Goal: Task Accomplishment & Management: Complete application form

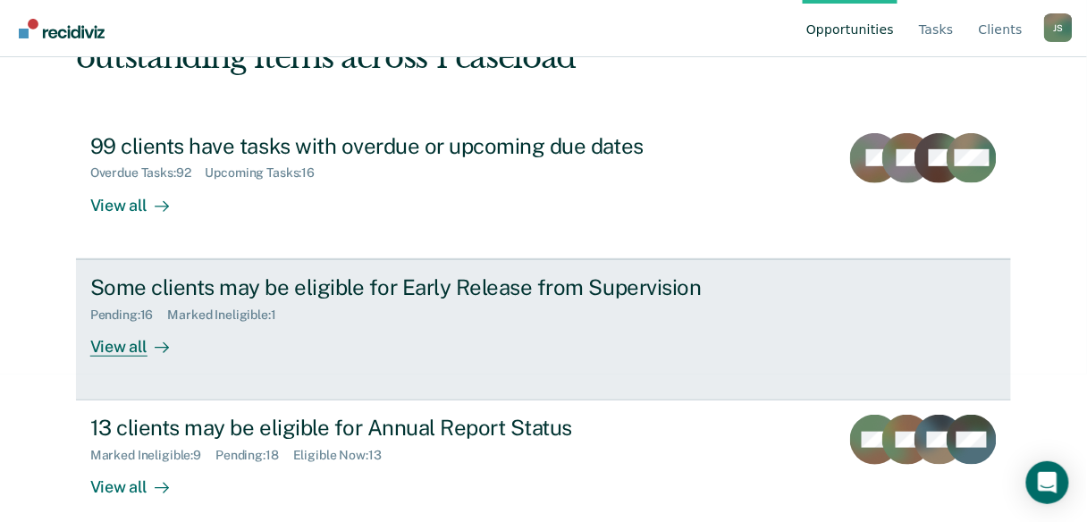
scroll to position [164, 0]
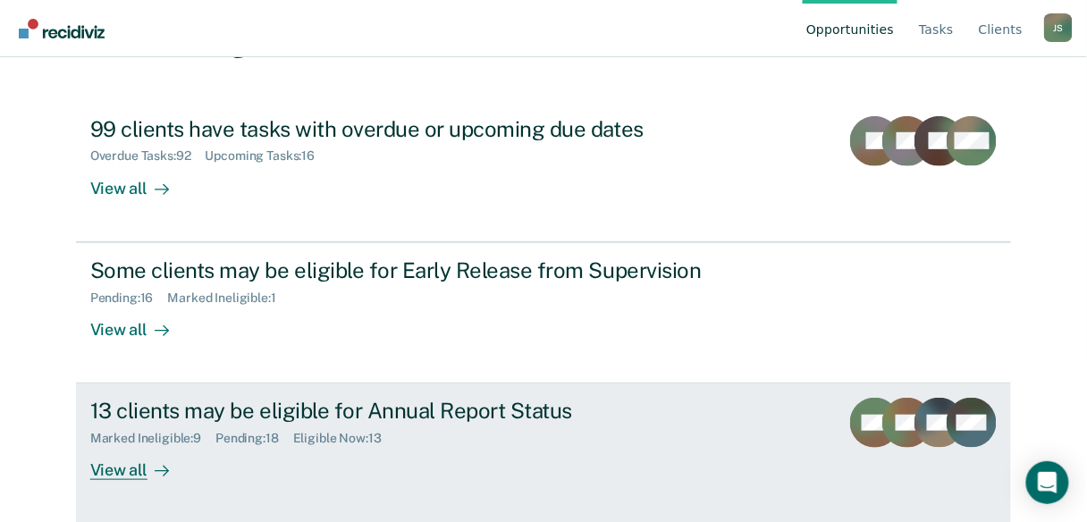
click at [123, 468] on div "View all" at bounding box center [140, 463] width 100 height 35
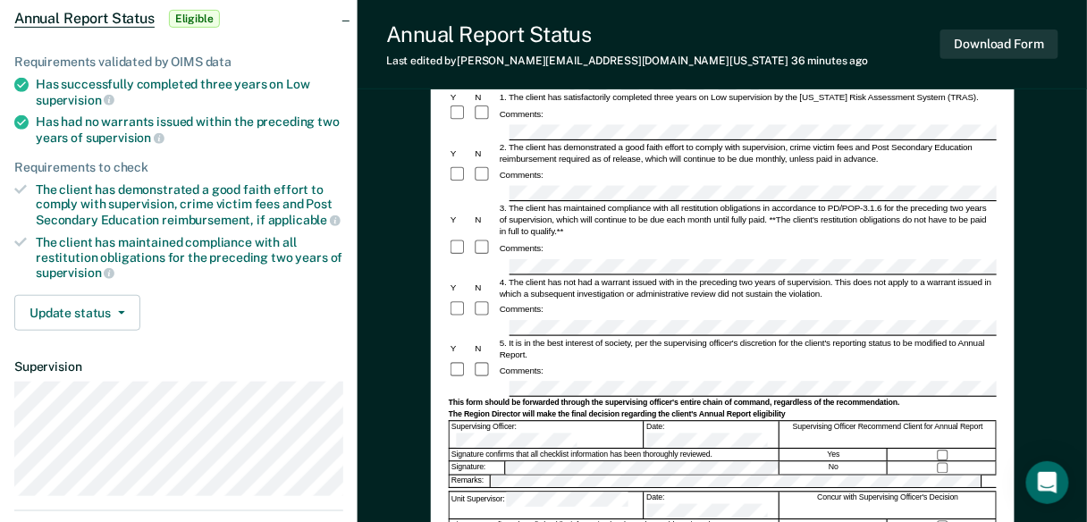
scroll to position [215, 0]
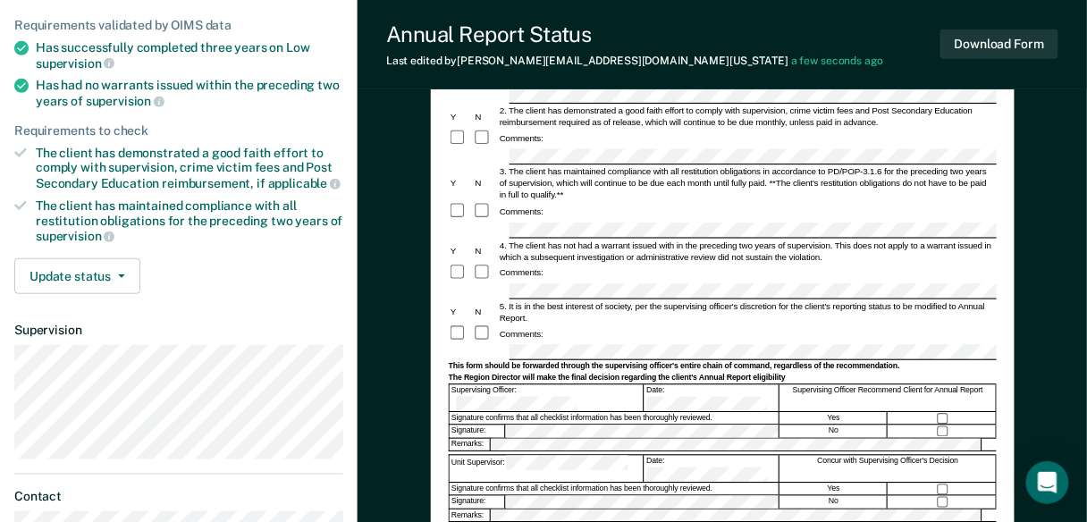
click at [942, 413] on div at bounding box center [943, 419] width 108 height 12
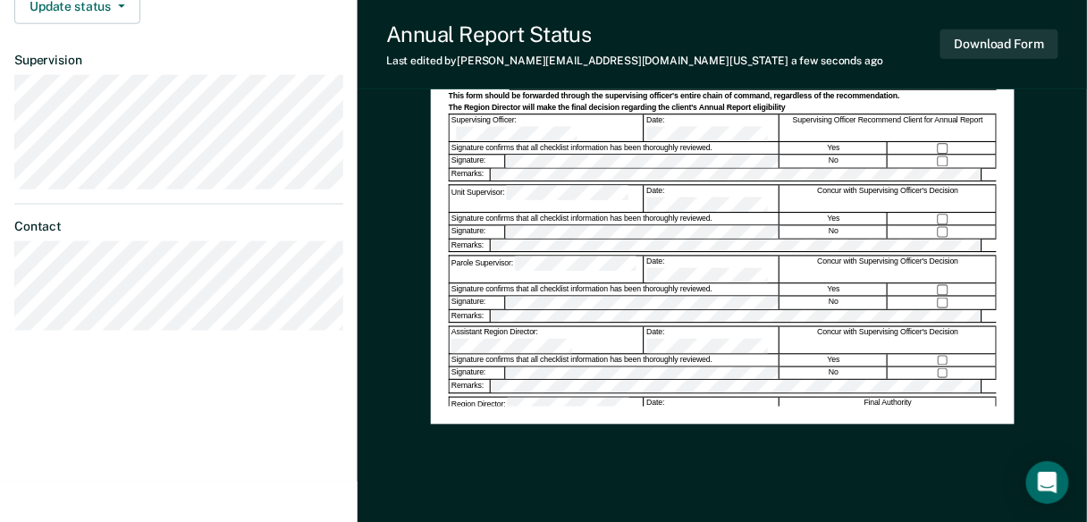
scroll to position [501, 0]
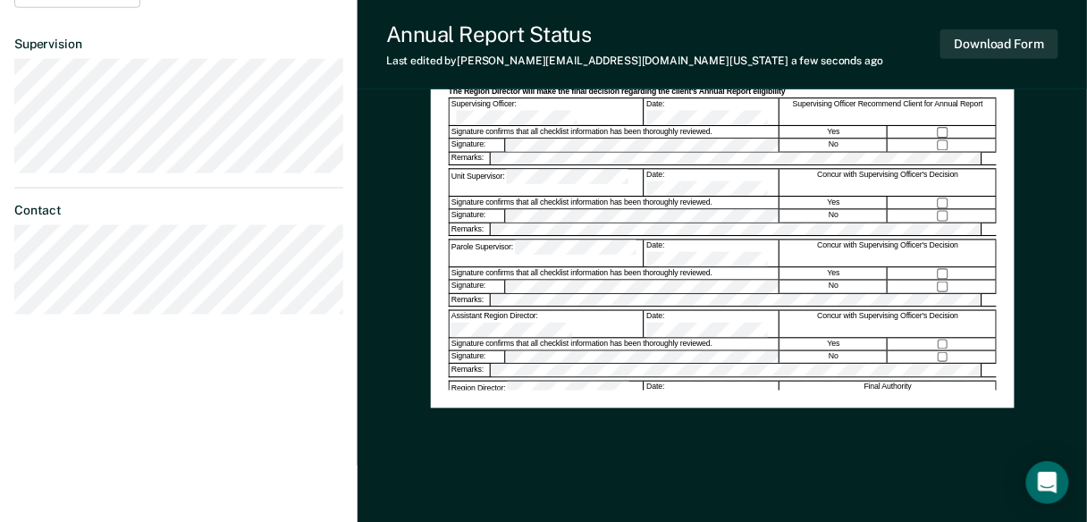
click at [552, 371] on div "Annual Reporting Checklist, Recommendation, and Determination Form Clients who …" at bounding box center [722, 28] width 548 height 725
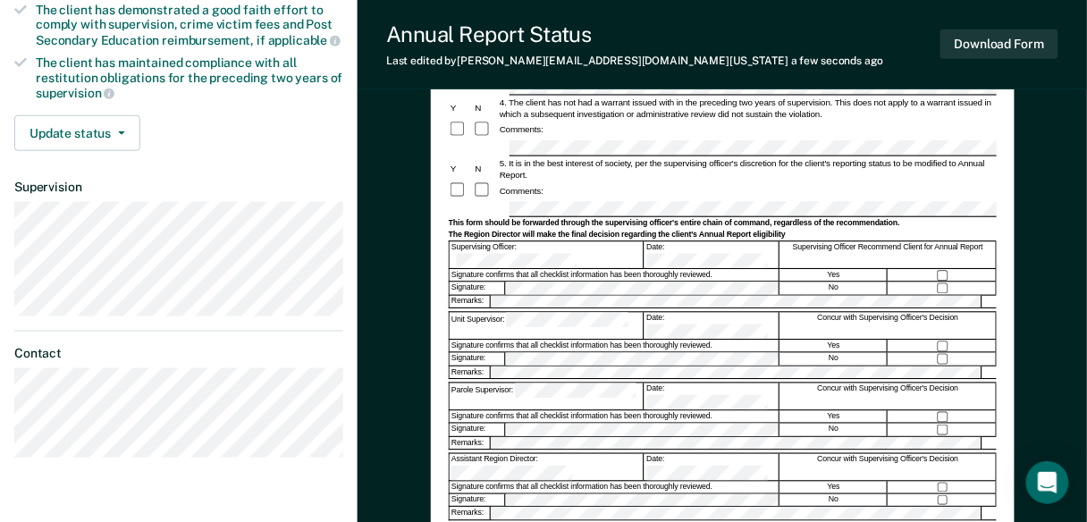
scroll to position [358, 0]
click at [1001, 47] on button "Download Form" at bounding box center [999, 43] width 118 height 29
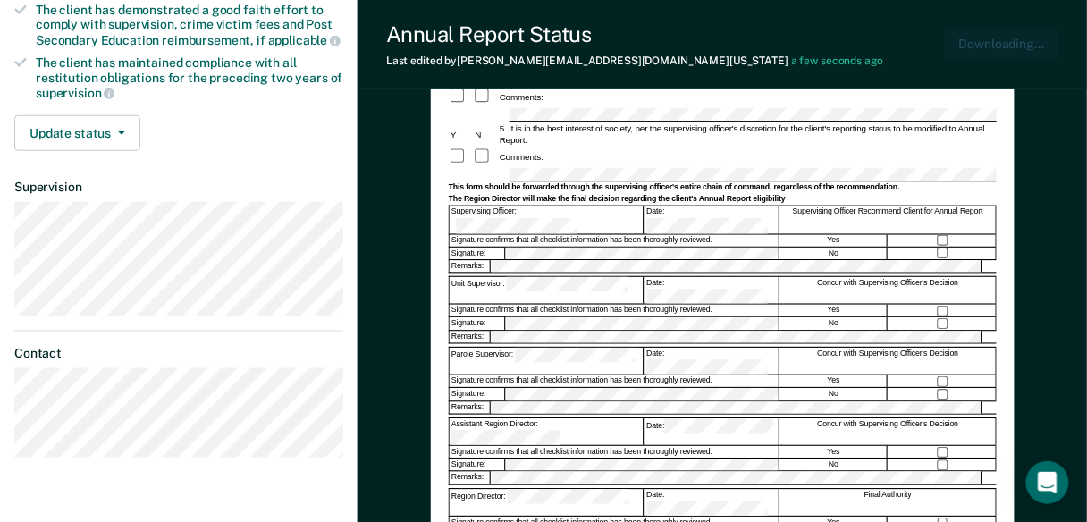
scroll to position [0, 0]
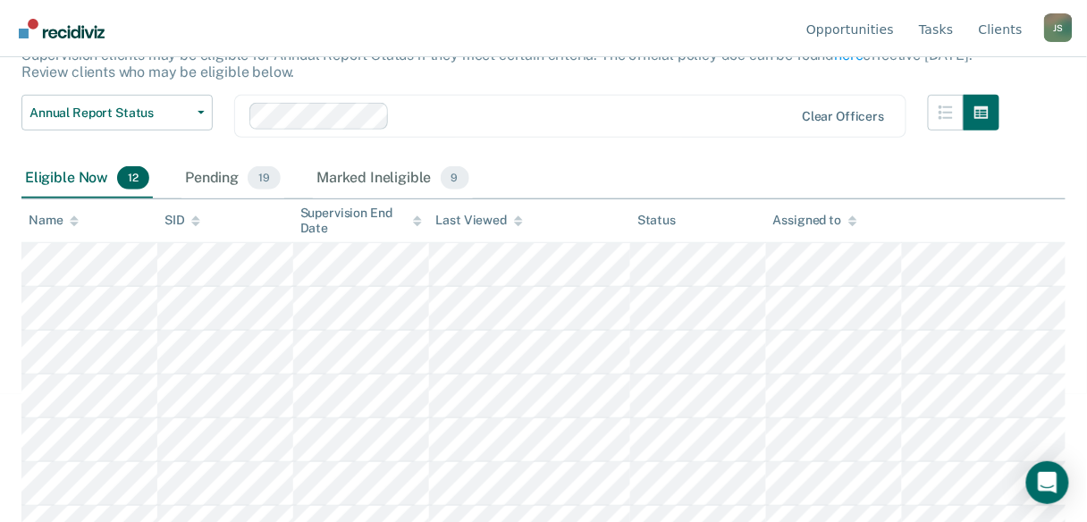
scroll to position [15, 0]
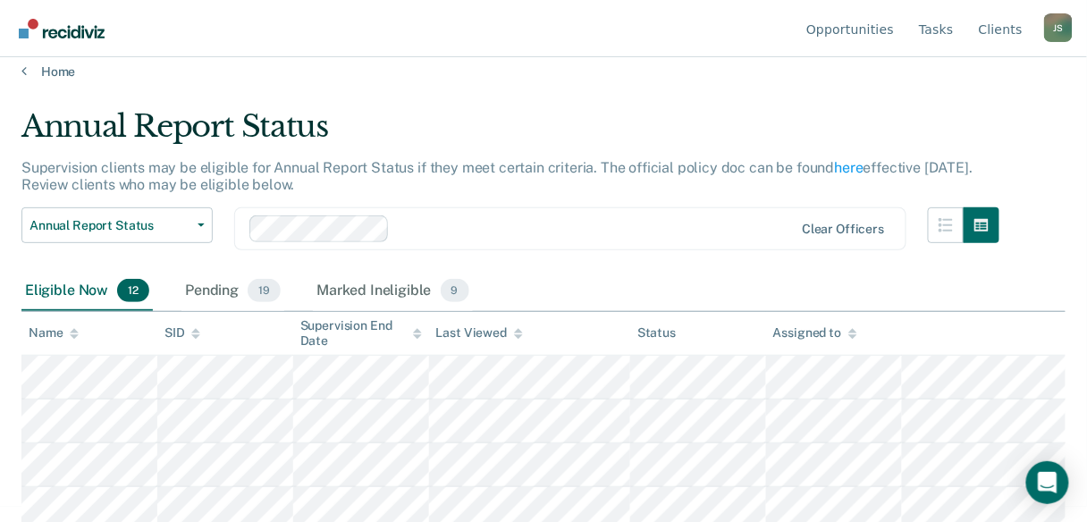
click at [417, 333] on icon at bounding box center [417, 334] width 9 height 12
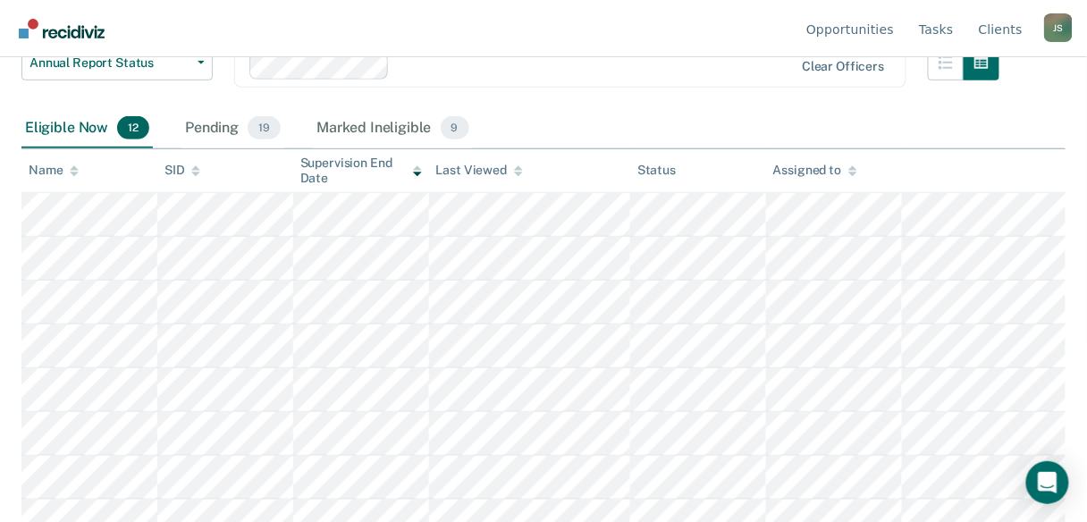
scroll to position [158, 0]
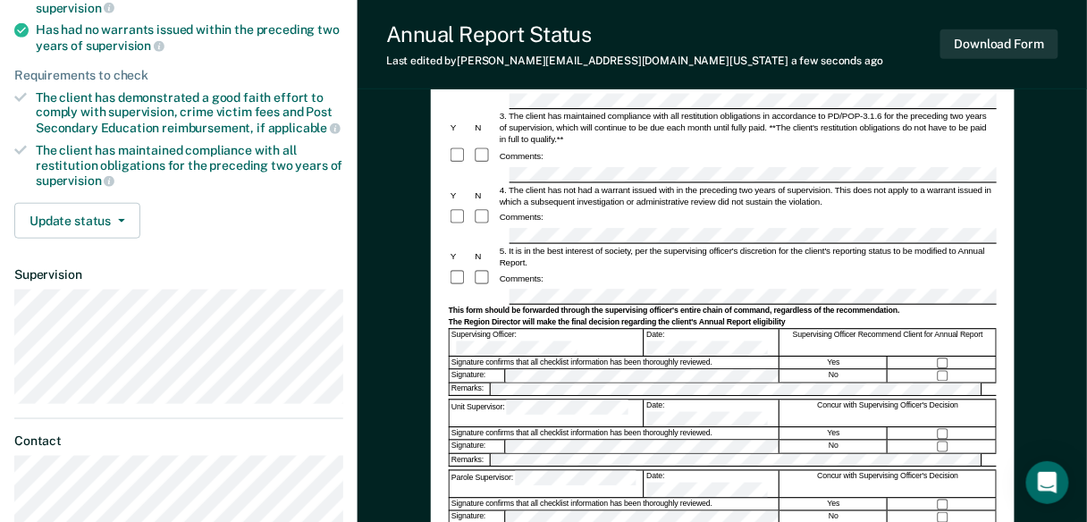
scroll to position [358, 0]
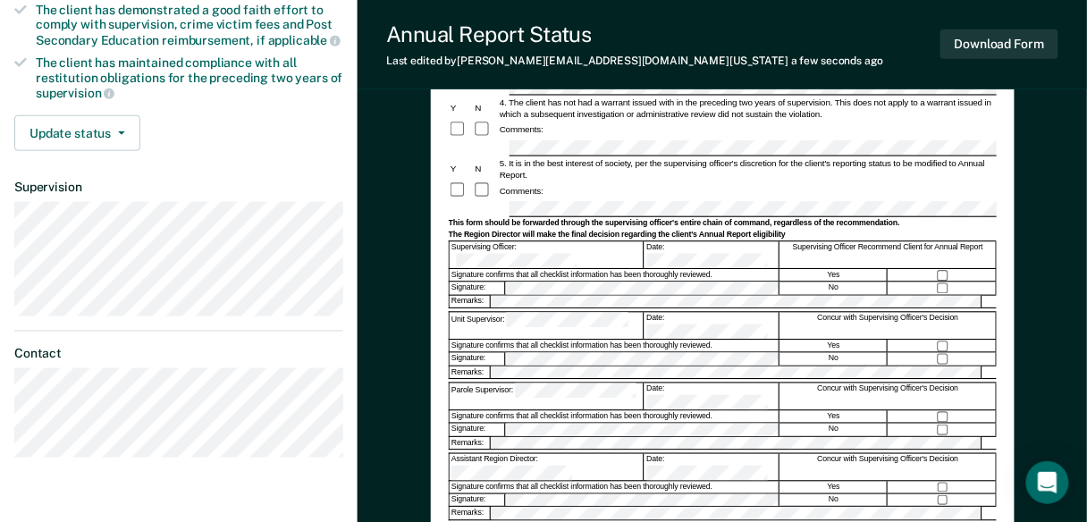
click at [529, 309] on div at bounding box center [722, 310] width 548 height 3
click at [1018, 48] on button "Download Form" at bounding box center [999, 43] width 118 height 29
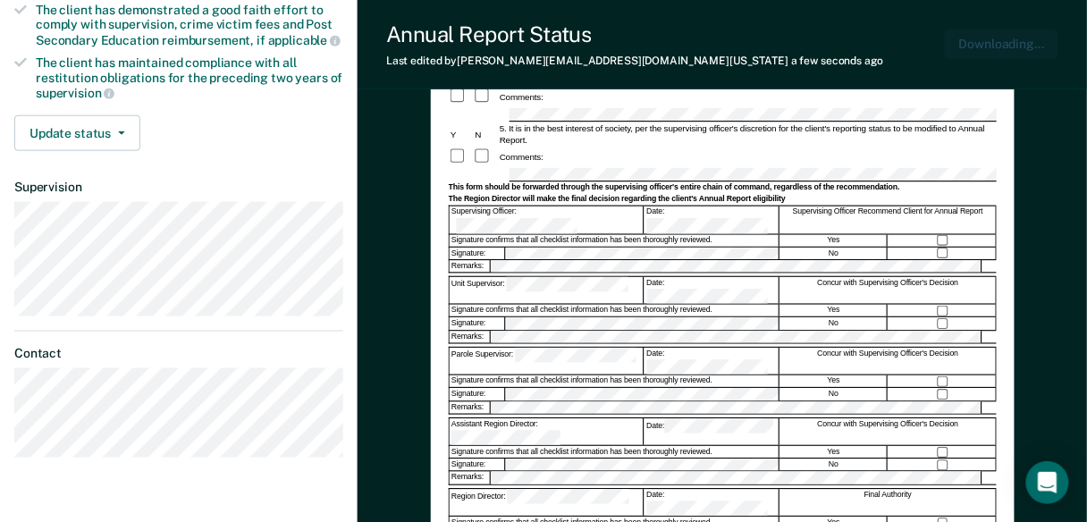
scroll to position [0, 0]
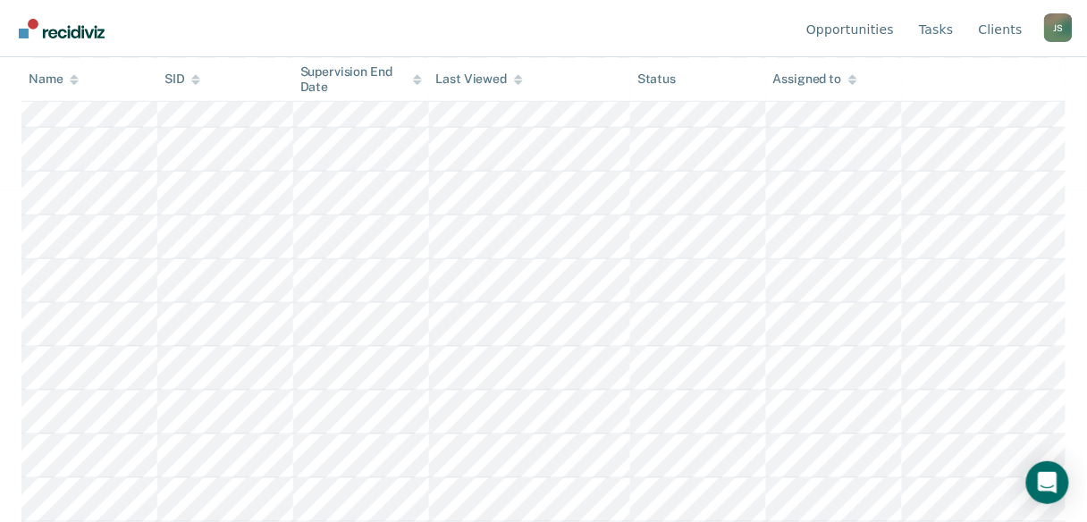
scroll to position [158, 0]
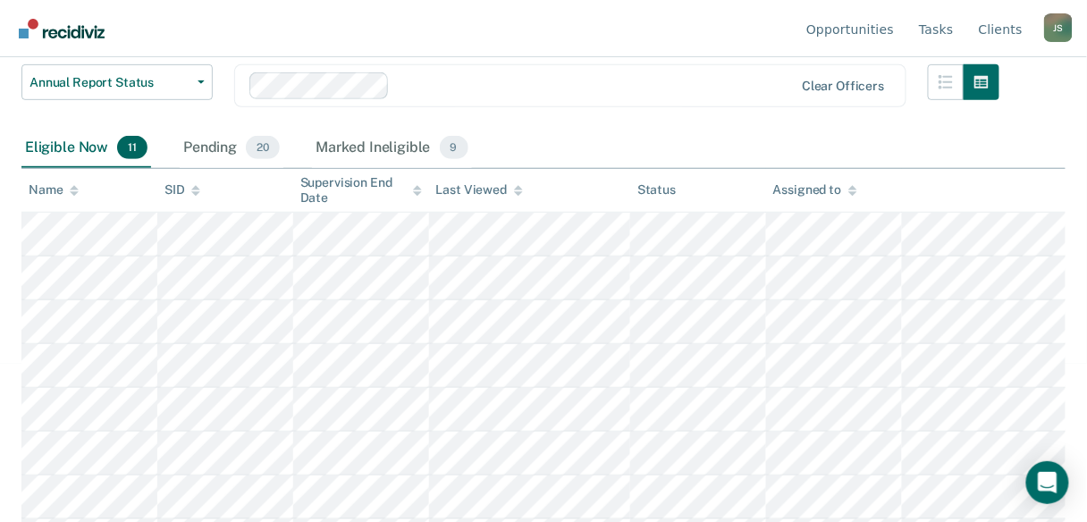
click at [415, 186] on icon at bounding box center [417, 191] width 9 height 12
click at [416, 186] on icon at bounding box center [417, 191] width 9 height 12
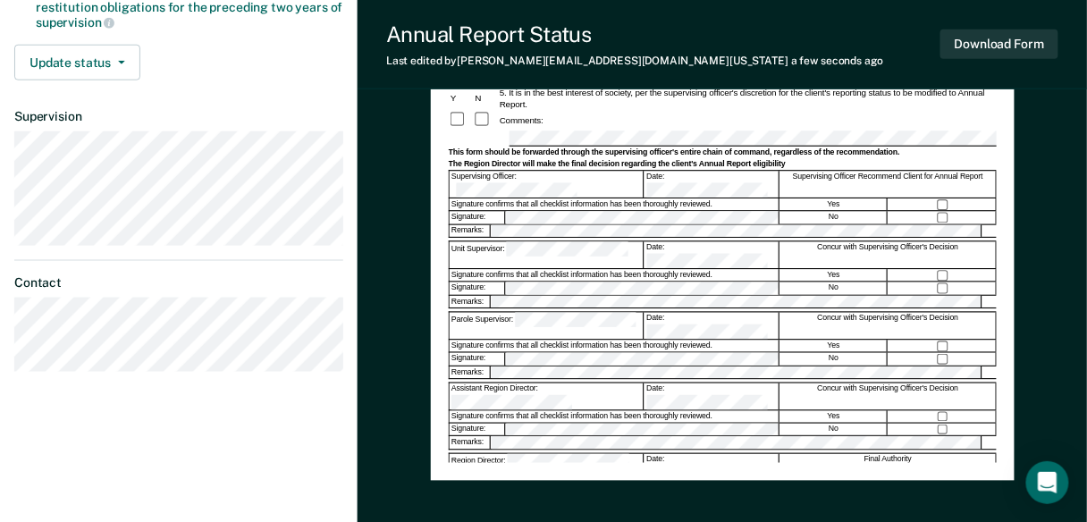
scroll to position [429, 0]
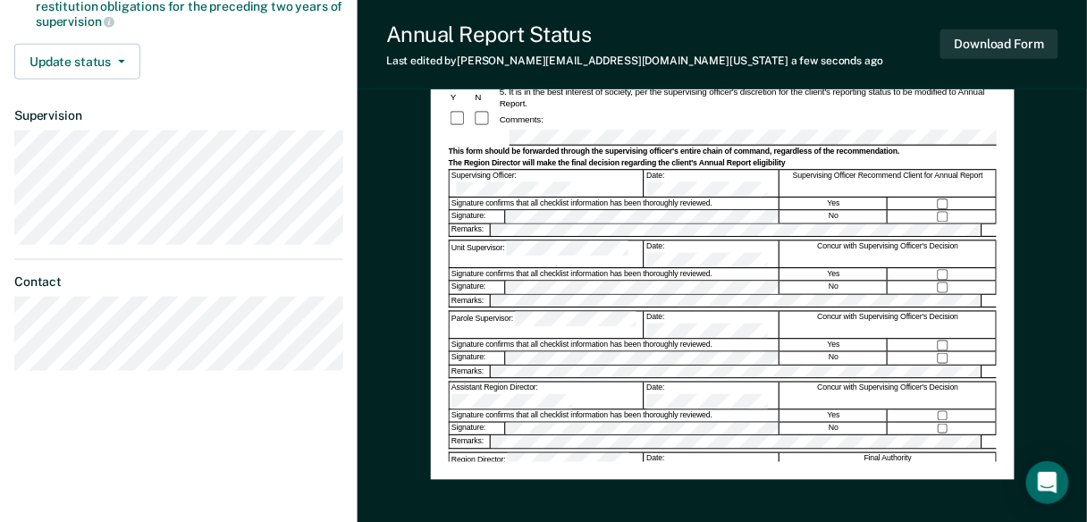
click at [535, 383] on div "Assistant Region Director:" at bounding box center [546, 396] width 194 height 27
click at [527, 340] on div "Signature confirms that all checklist information has been thoroughly reviewed." at bounding box center [614, 346] width 330 height 12
click at [1039, 52] on button "Download Form" at bounding box center [999, 43] width 118 height 29
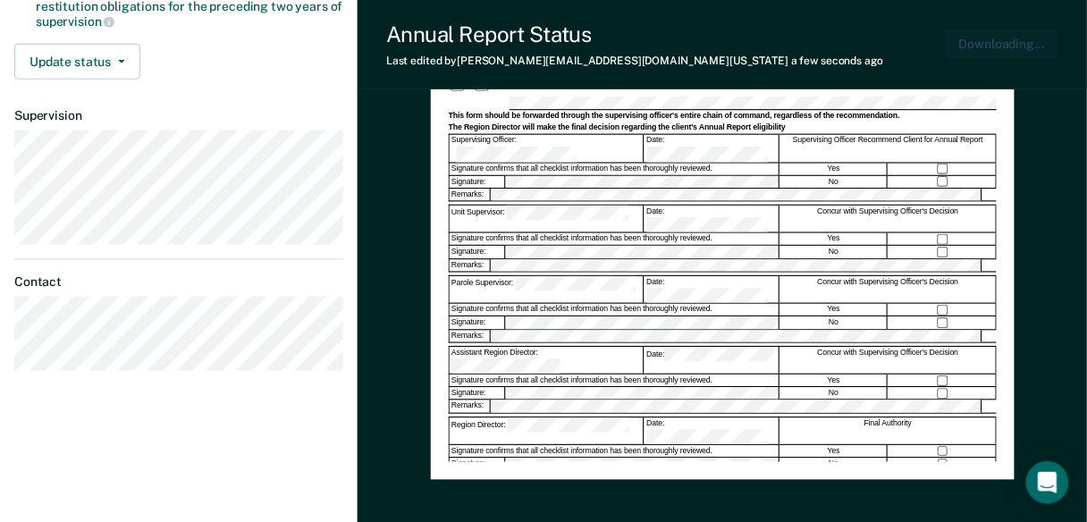
scroll to position [0, 0]
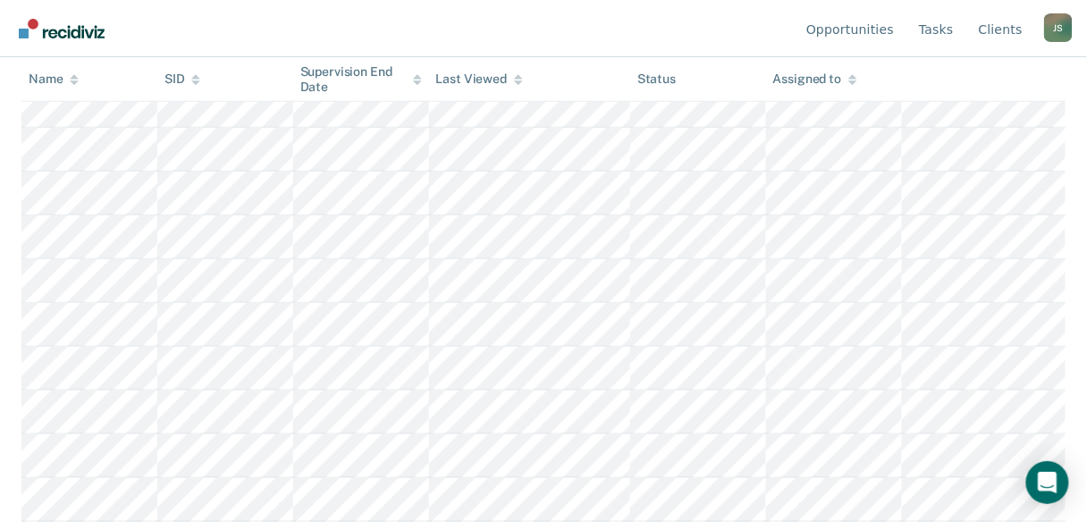
scroll to position [158, 0]
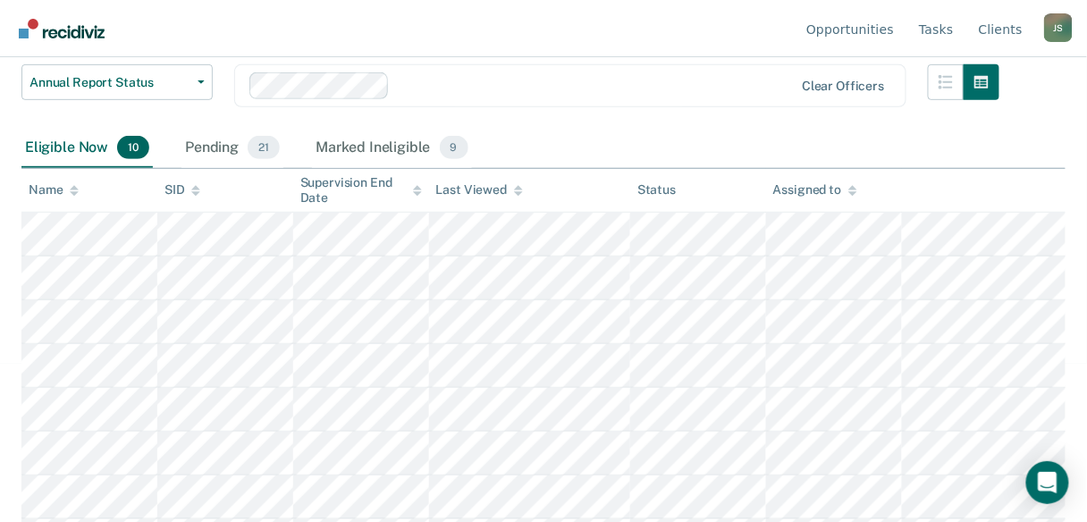
click at [421, 190] on icon at bounding box center [417, 191] width 9 height 12
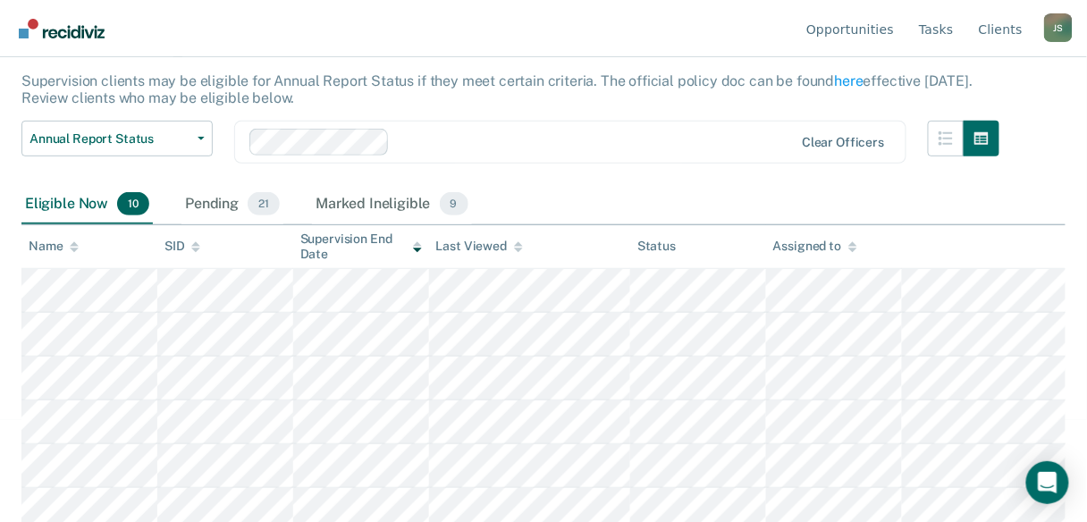
scroll to position [71, 0]
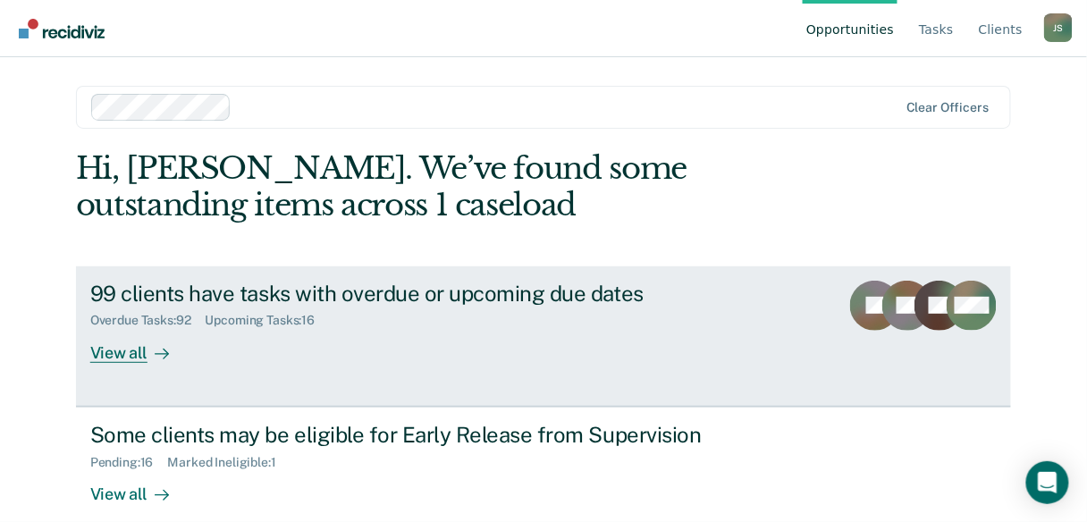
click at [126, 359] on div "View all" at bounding box center [140, 345] width 100 height 35
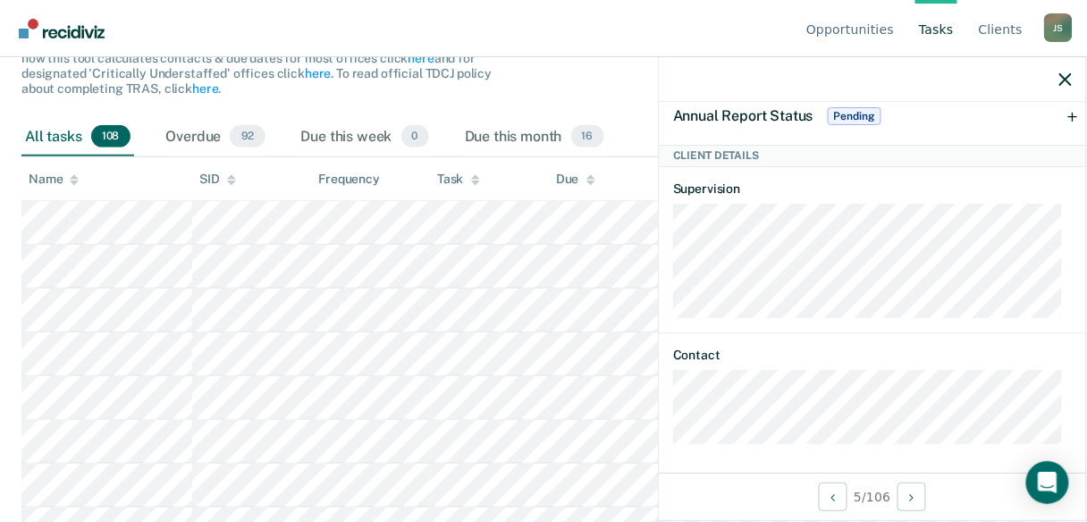
scroll to position [143, 0]
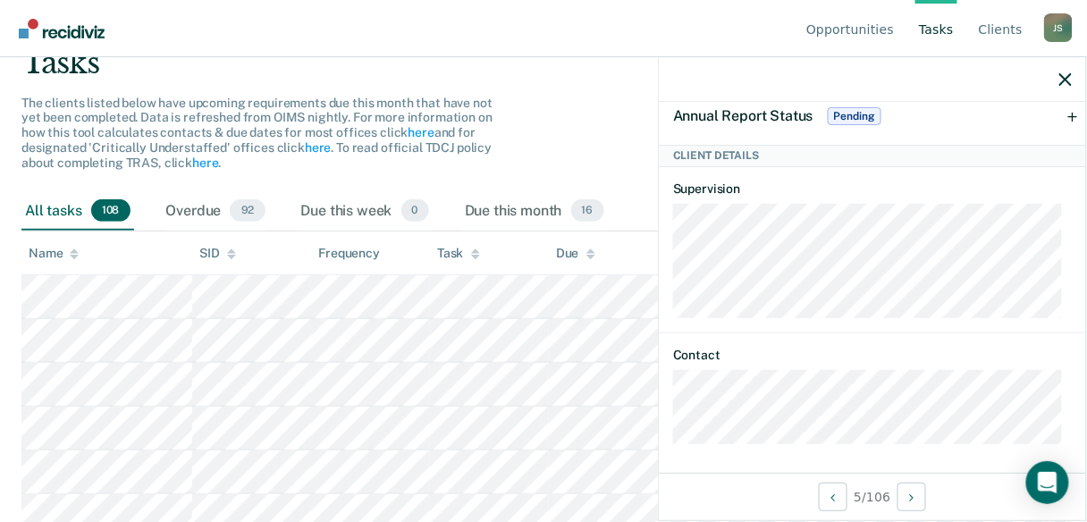
click at [588, 256] on icon at bounding box center [590, 257] width 9 height 4
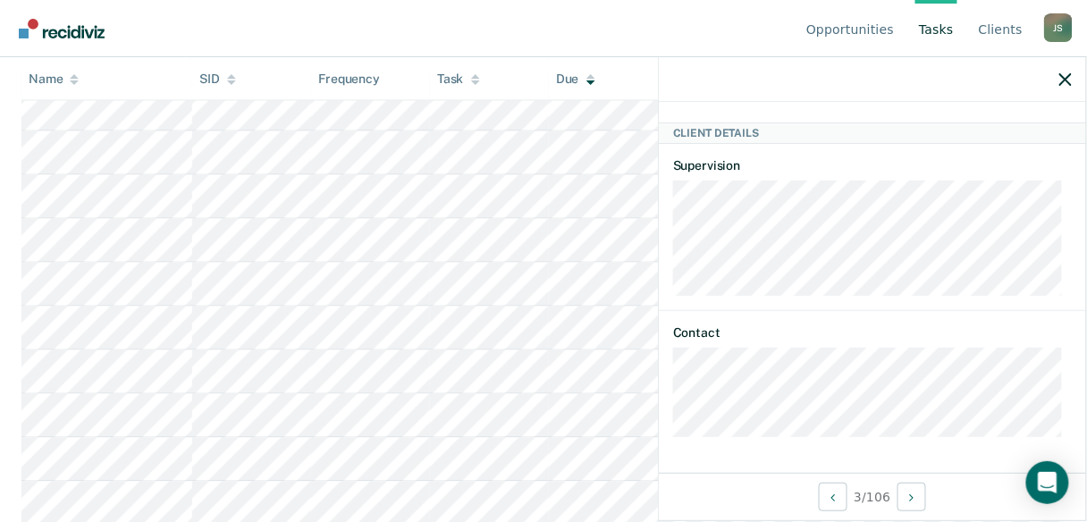
scroll to position [260, 0]
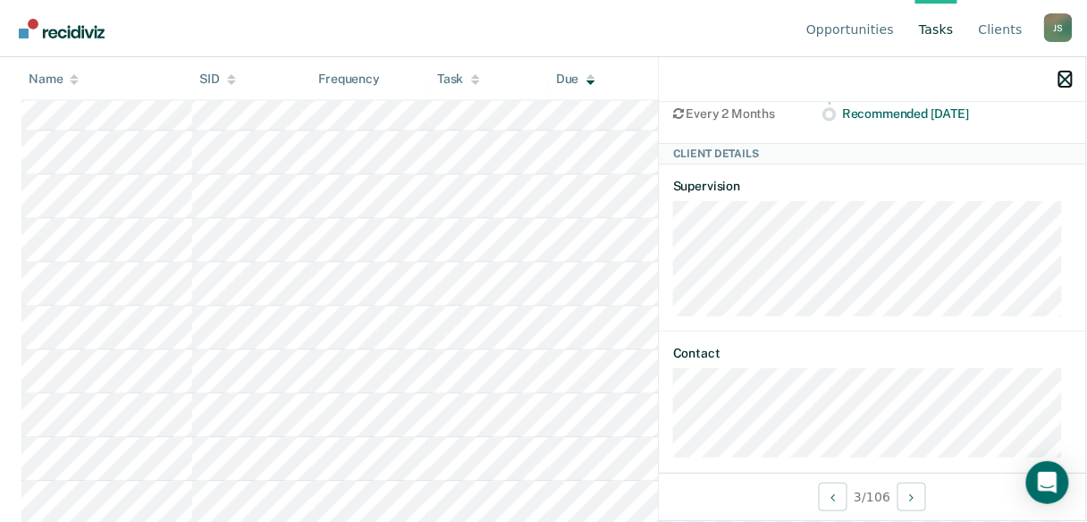
click at [1067, 79] on icon "button" at bounding box center [1065, 79] width 13 height 13
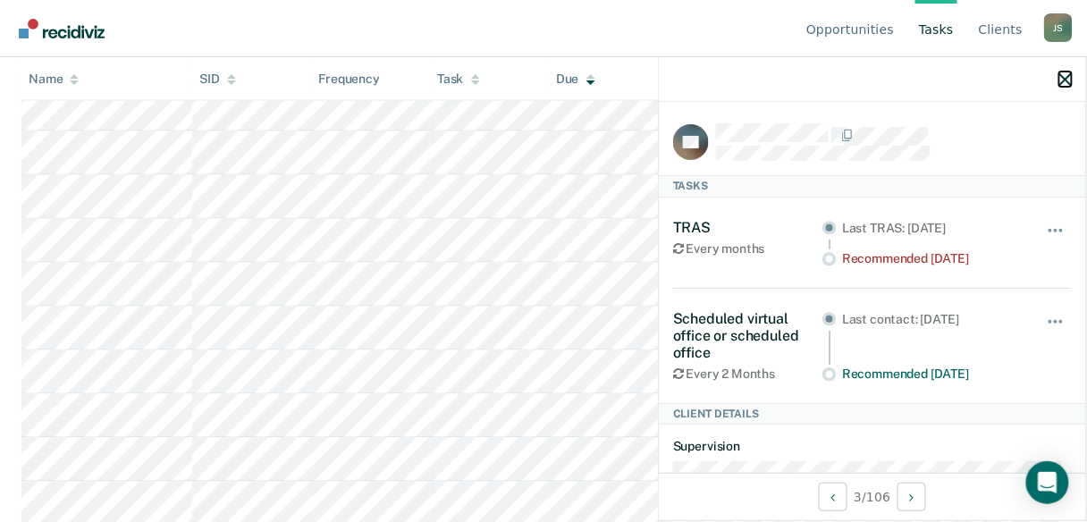
click at [1070, 83] on icon "button" at bounding box center [1065, 79] width 13 height 13
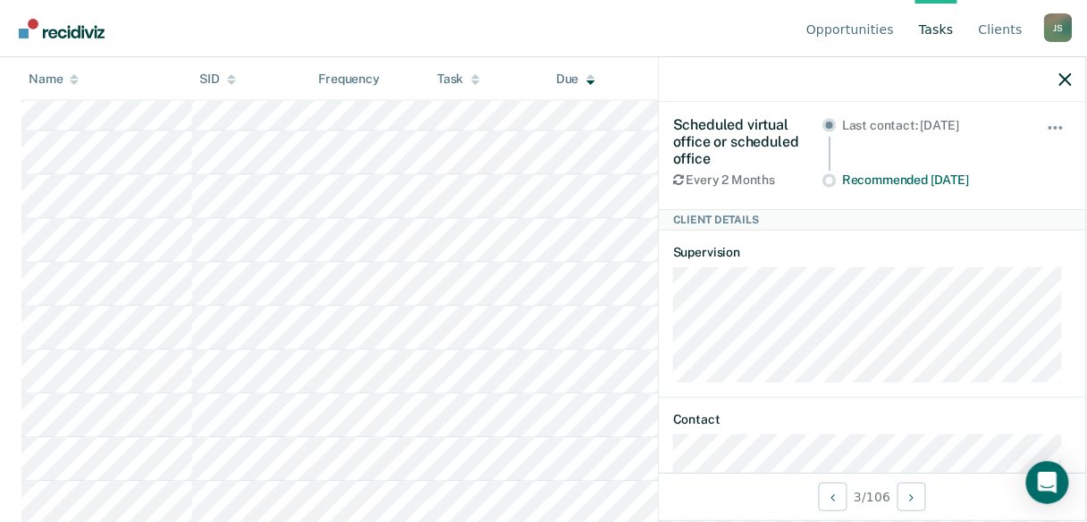
scroll to position [275, 0]
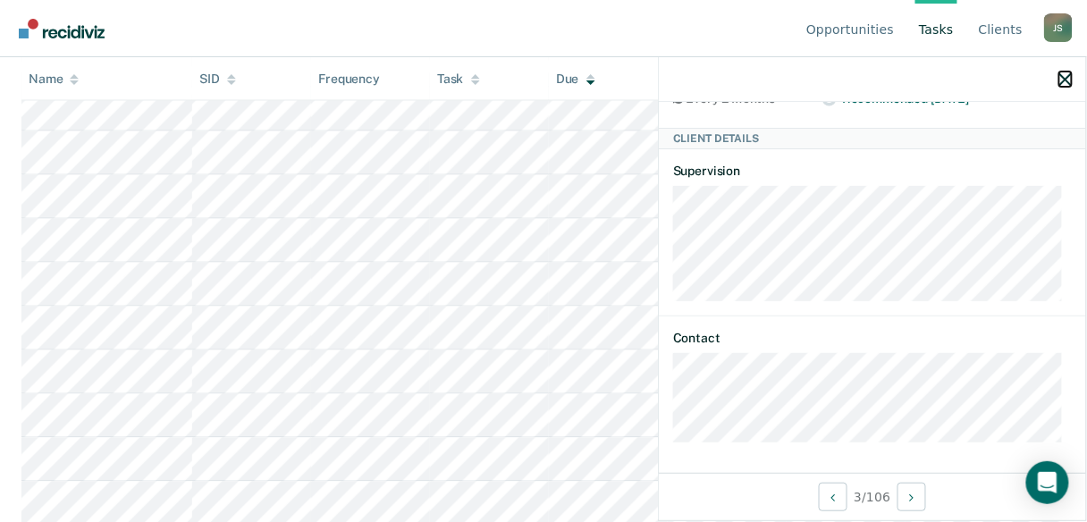
click at [1062, 80] on icon "button" at bounding box center [1065, 79] width 13 height 13
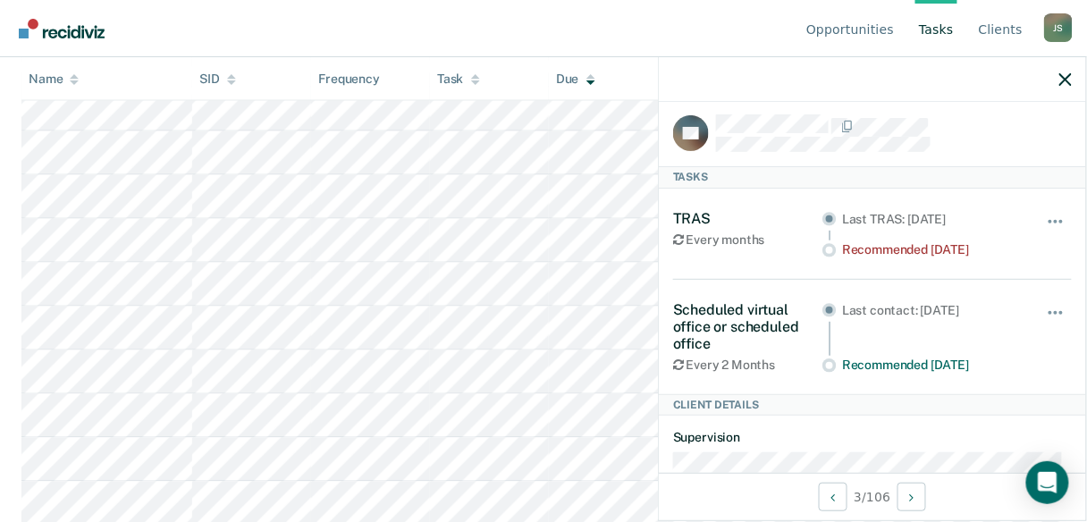
scroll to position [0, 0]
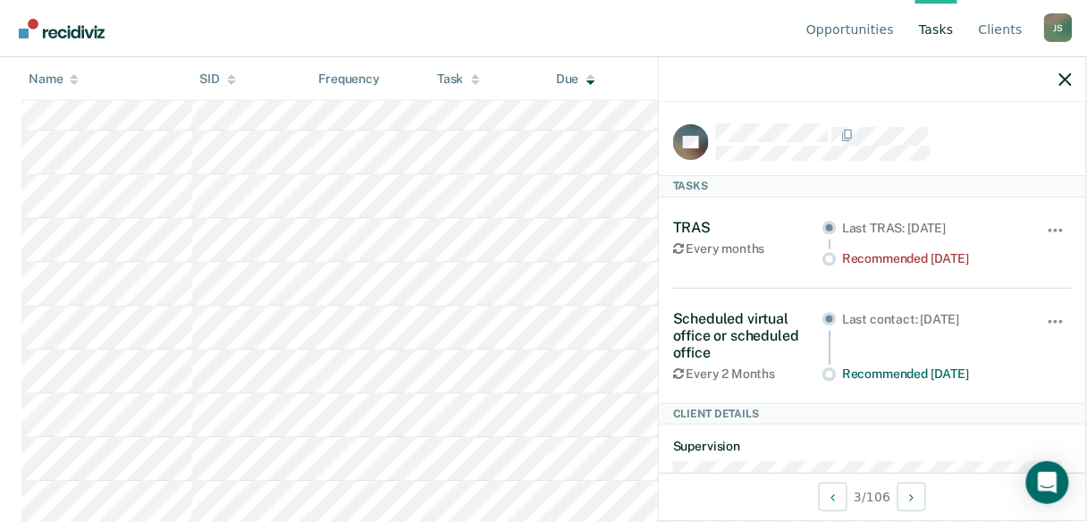
click at [906, 259] on div "Recommended 3 years ago" at bounding box center [932, 258] width 180 height 15
click at [1049, 234] on button "button" at bounding box center [1056, 239] width 30 height 29
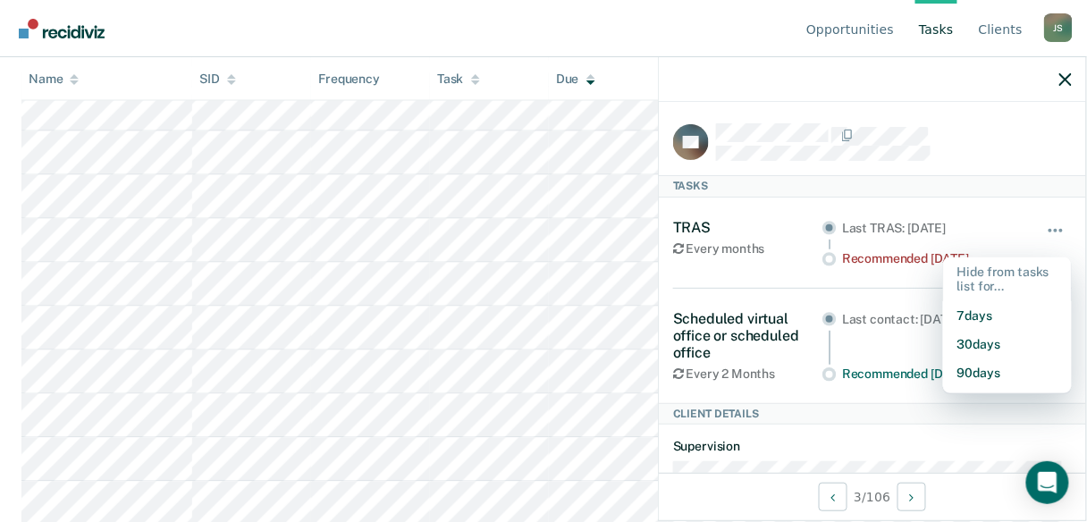
click at [815, 219] on div "TRAS" at bounding box center [747, 227] width 149 height 17
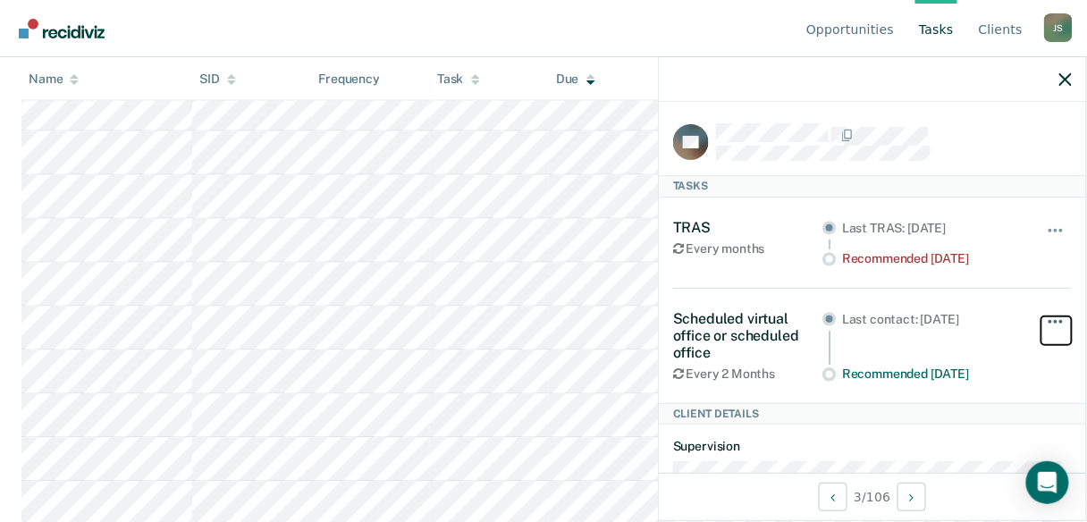
click at [1057, 318] on button "button" at bounding box center [1056, 330] width 30 height 29
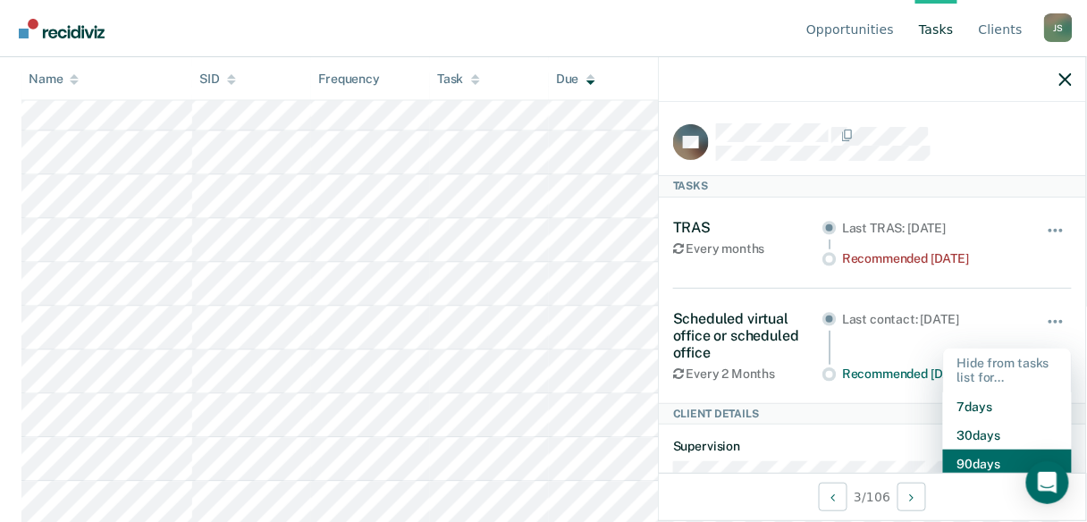
scroll to position [2, 0]
click at [976, 456] on button "90 days" at bounding box center [1007, 462] width 129 height 29
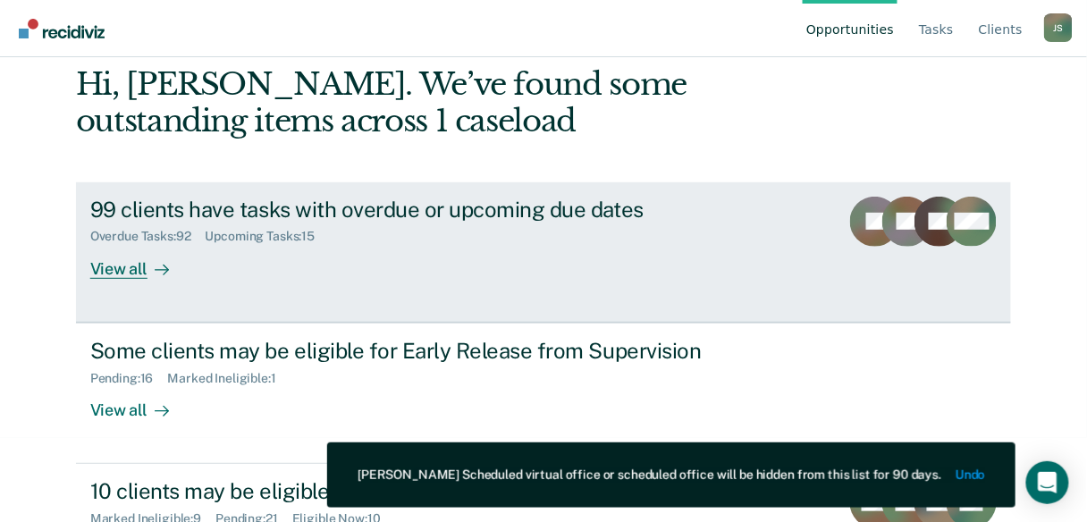
scroll to position [164, 0]
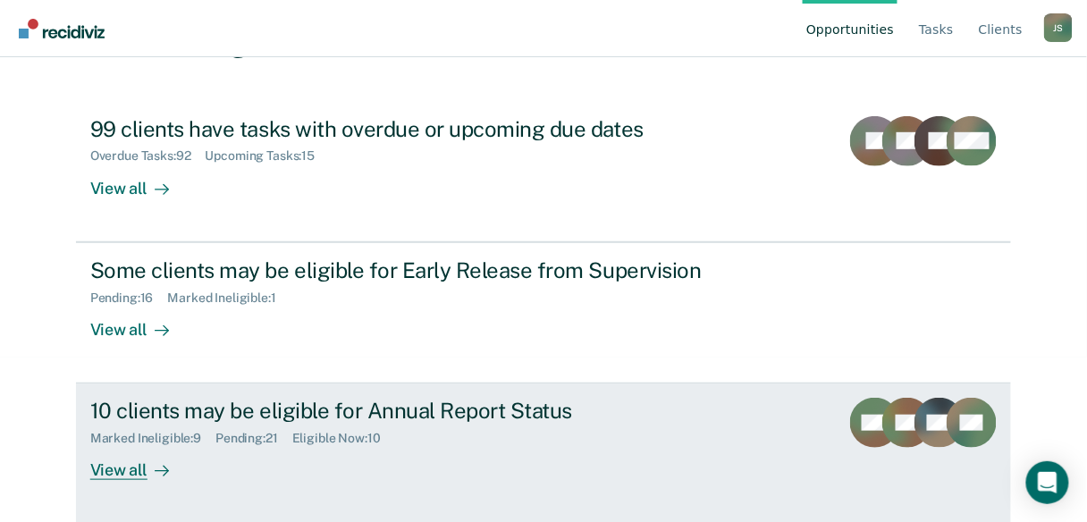
click at [164, 470] on div "View all" at bounding box center [140, 463] width 100 height 35
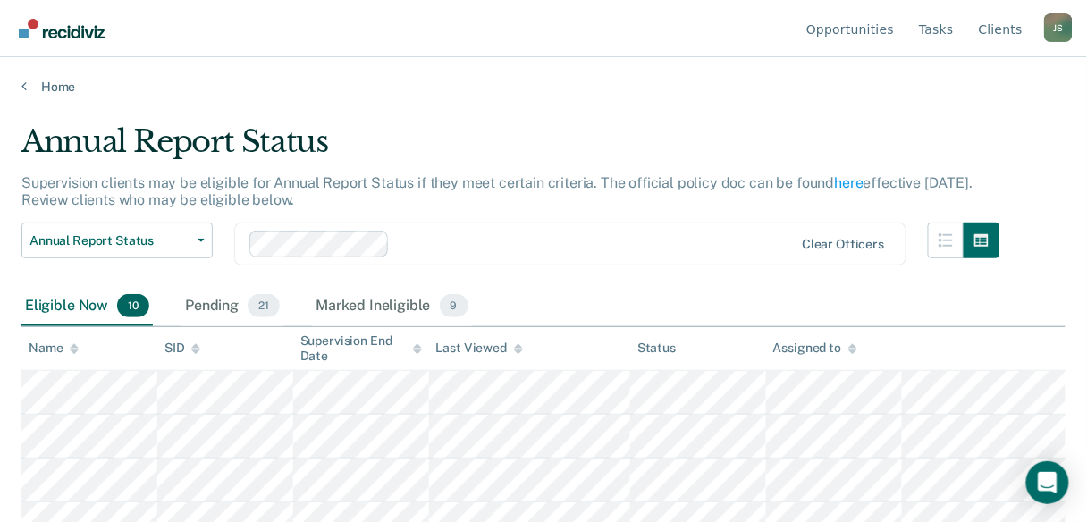
click at [361, 341] on div "Supervision End Date" at bounding box center [361, 348] width 122 height 30
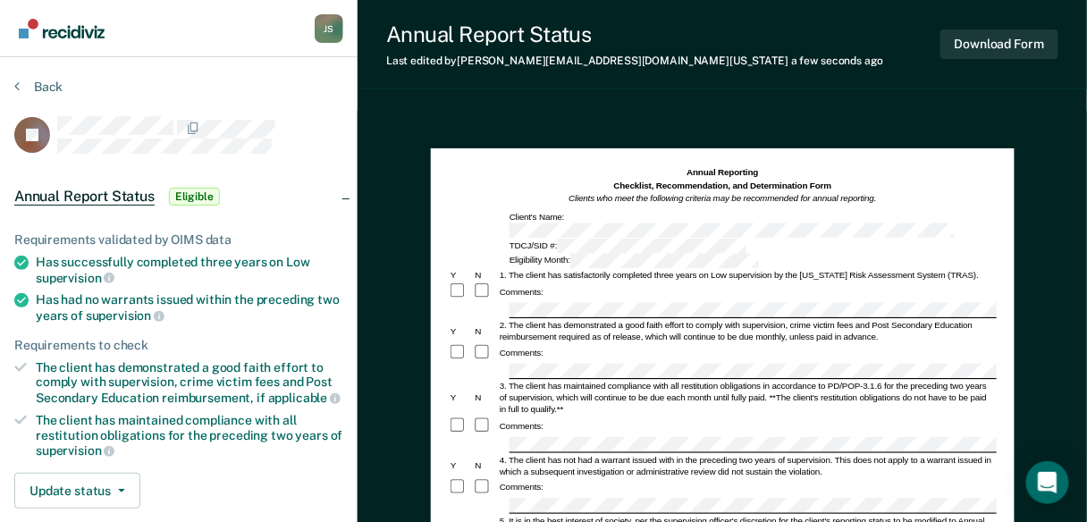
scroll to position [143, 0]
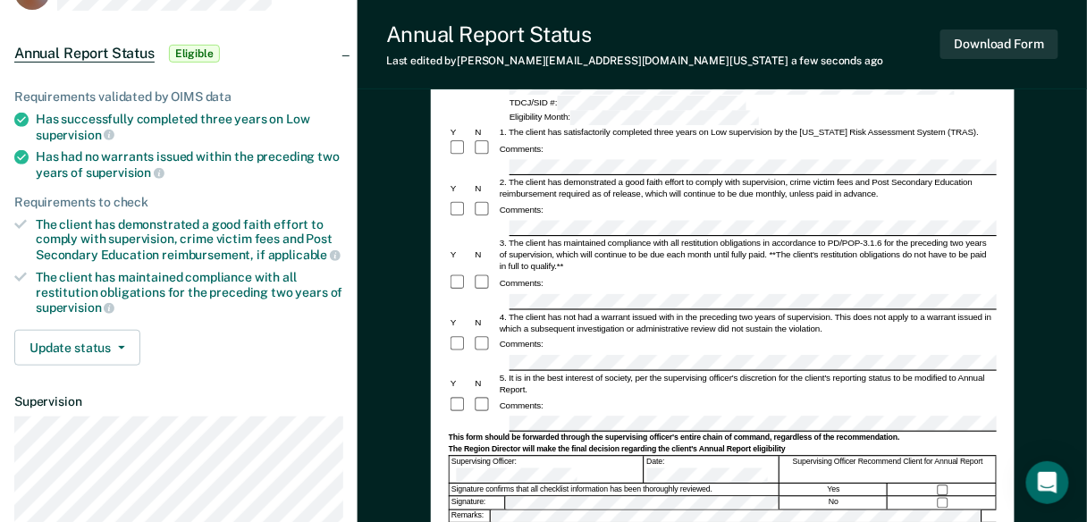
click at [499, 372] on form "Annual Reporting Checklist, Recommendation, and Determination Form Clients who …" at bounding box center [722, 420] width 548 height 795
click at [540, 454] on form "Annual Reporting Checklist, Recommendation, and Determination Form Clients who …" at bounding box center [722, 420] width 548 height 795
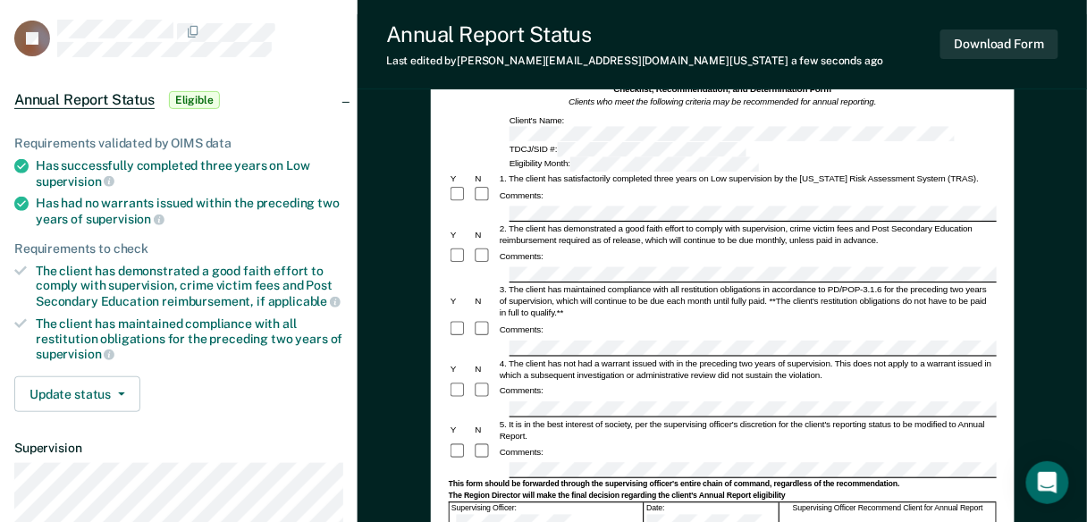
scroll to position [0, 0]
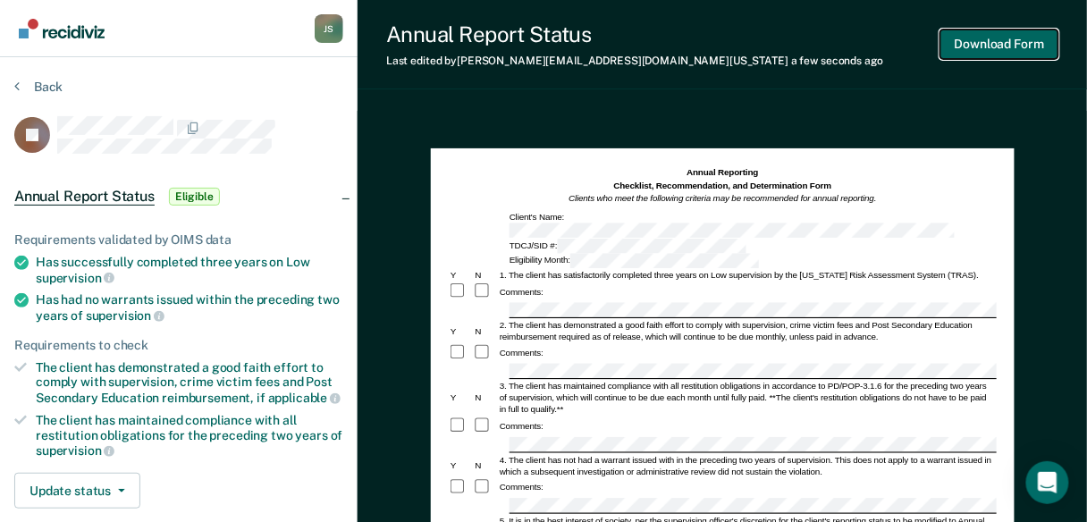
click at [1020, 47] on button "Download Form" at bounding box center [999, 43] width 118 height 29
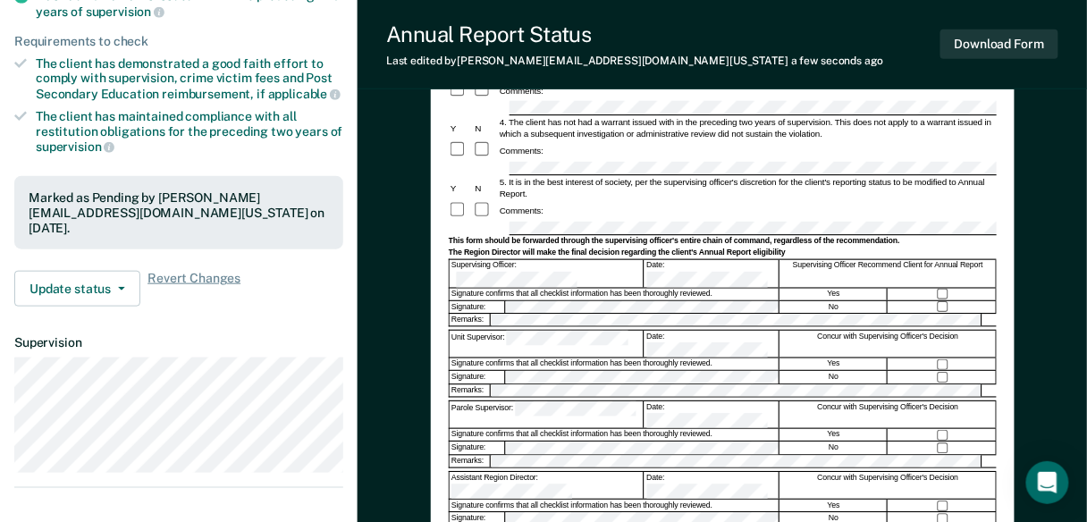
scroll to position [429, 0]
